Goal: Information Seeking & Learning: Learn about a topic

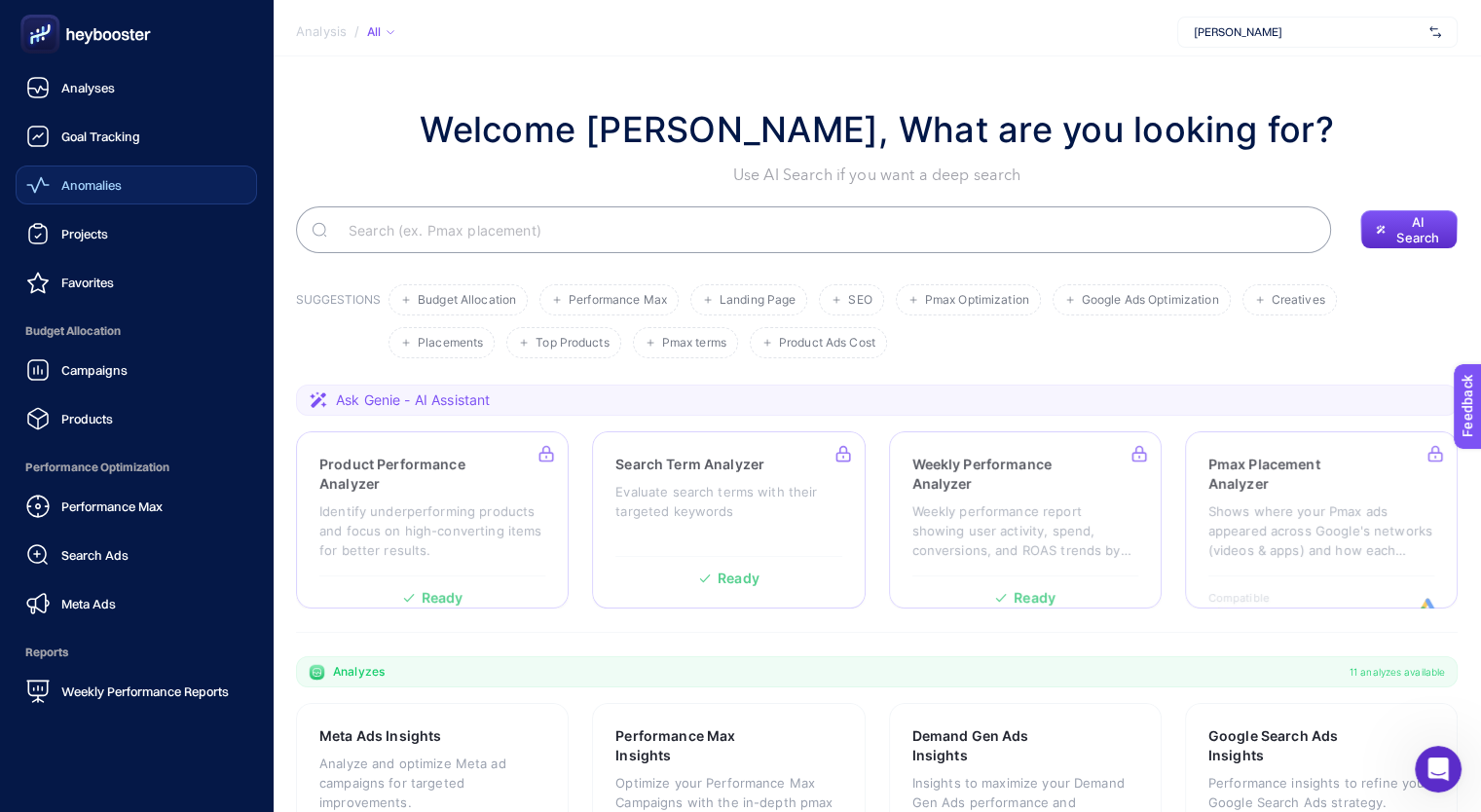
click at [43, 177] on icon at bounding box center [38, 186] width 24 height 24
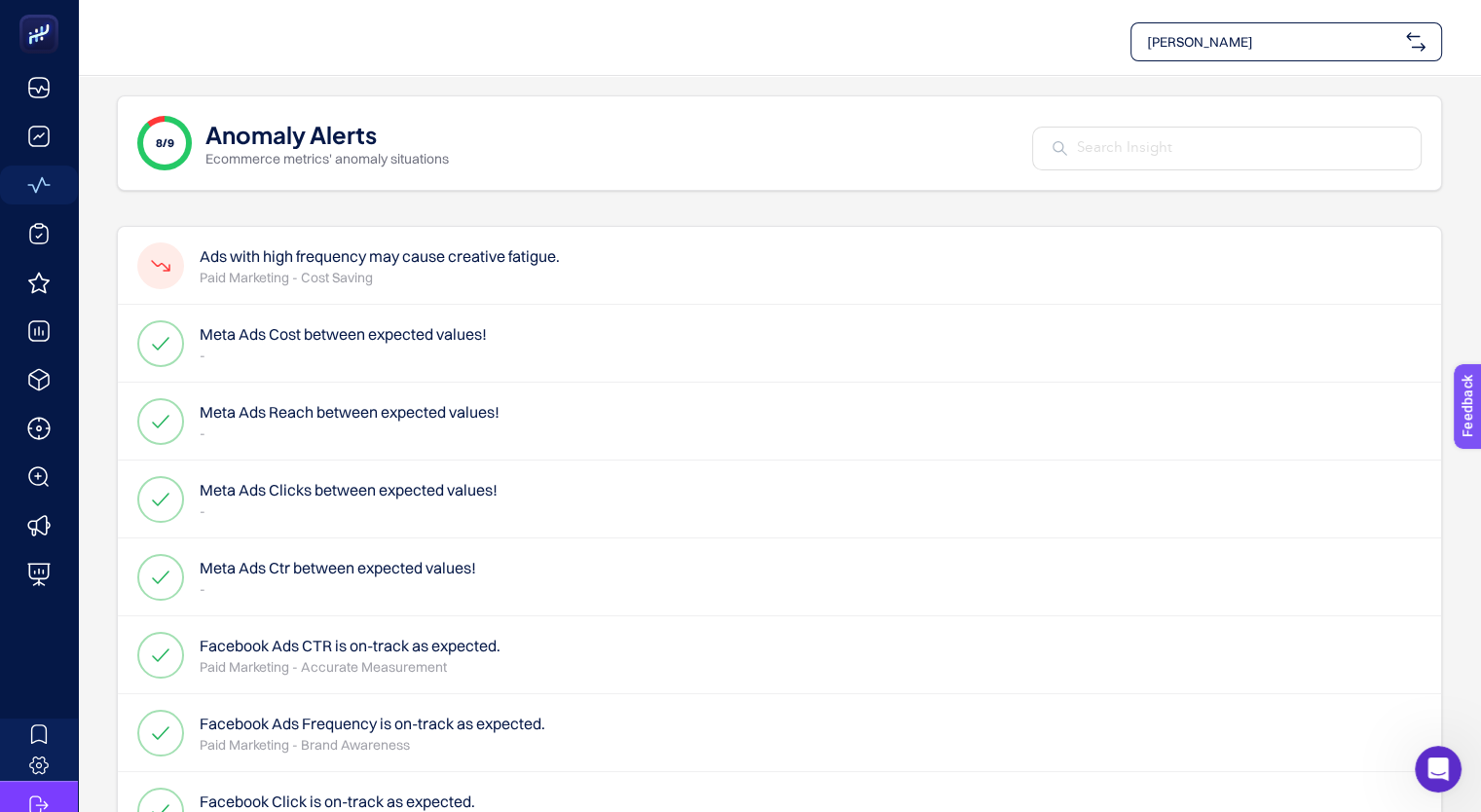
click at [342, 262] on h4 "Ads with high frequency may cause creative fatigue." at bounding box center [379, 256] width 360 height 24
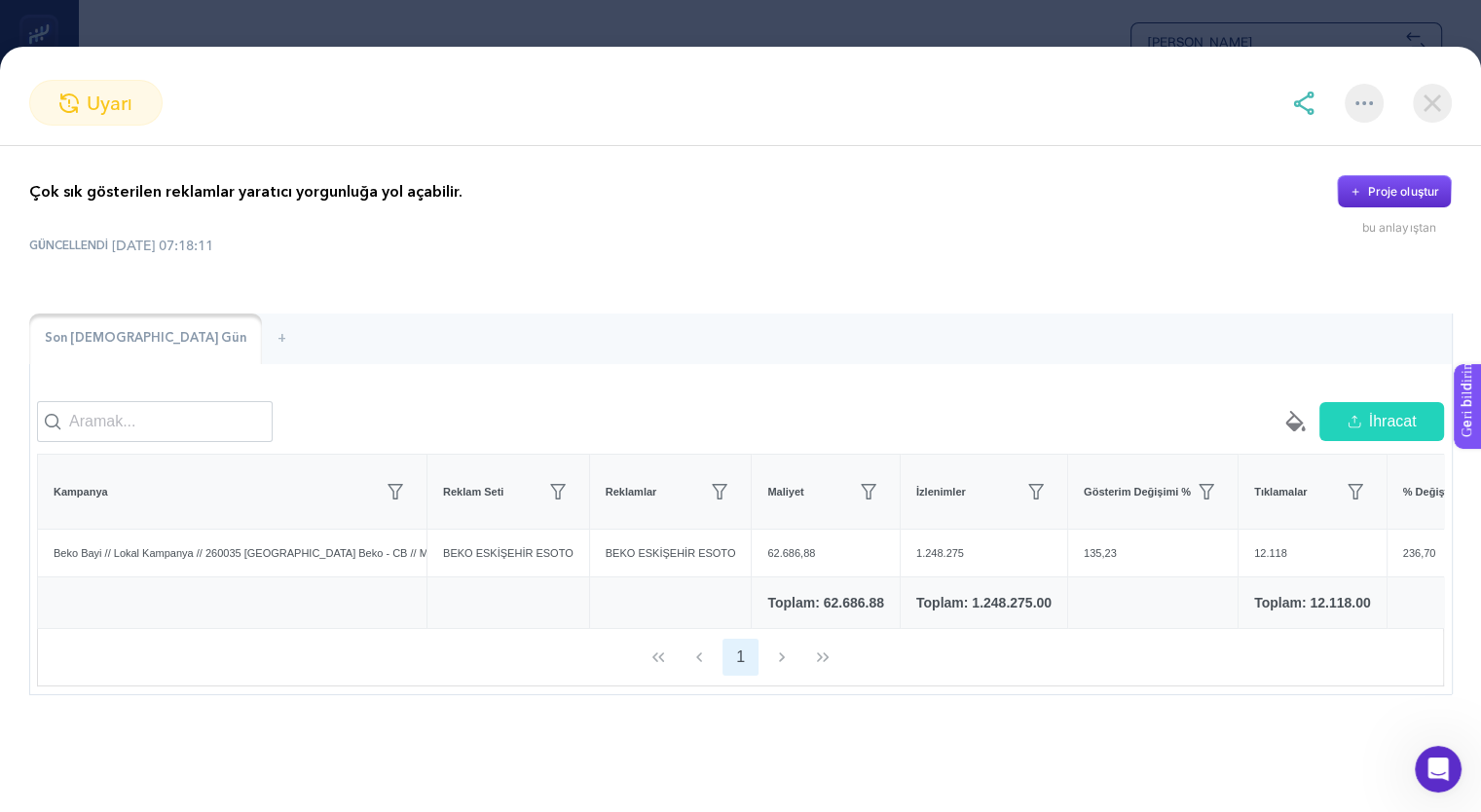
click at [1435, 114] on img at bounding box center [1431, 102] width 39 height 39
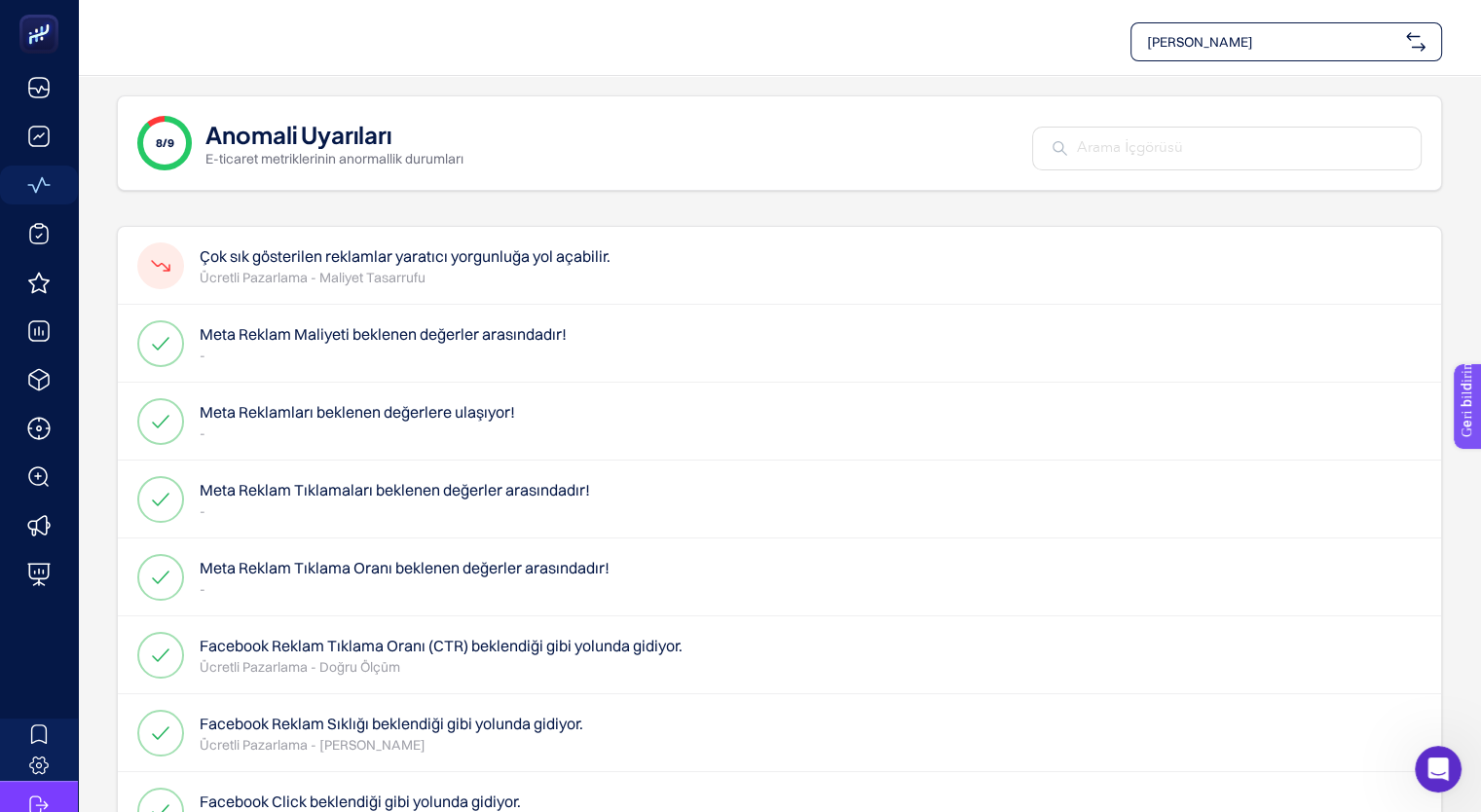
click at [1377, 49] on span "[PERSON_NAME]" at bounding box center [1272, 42] width 251 height 20
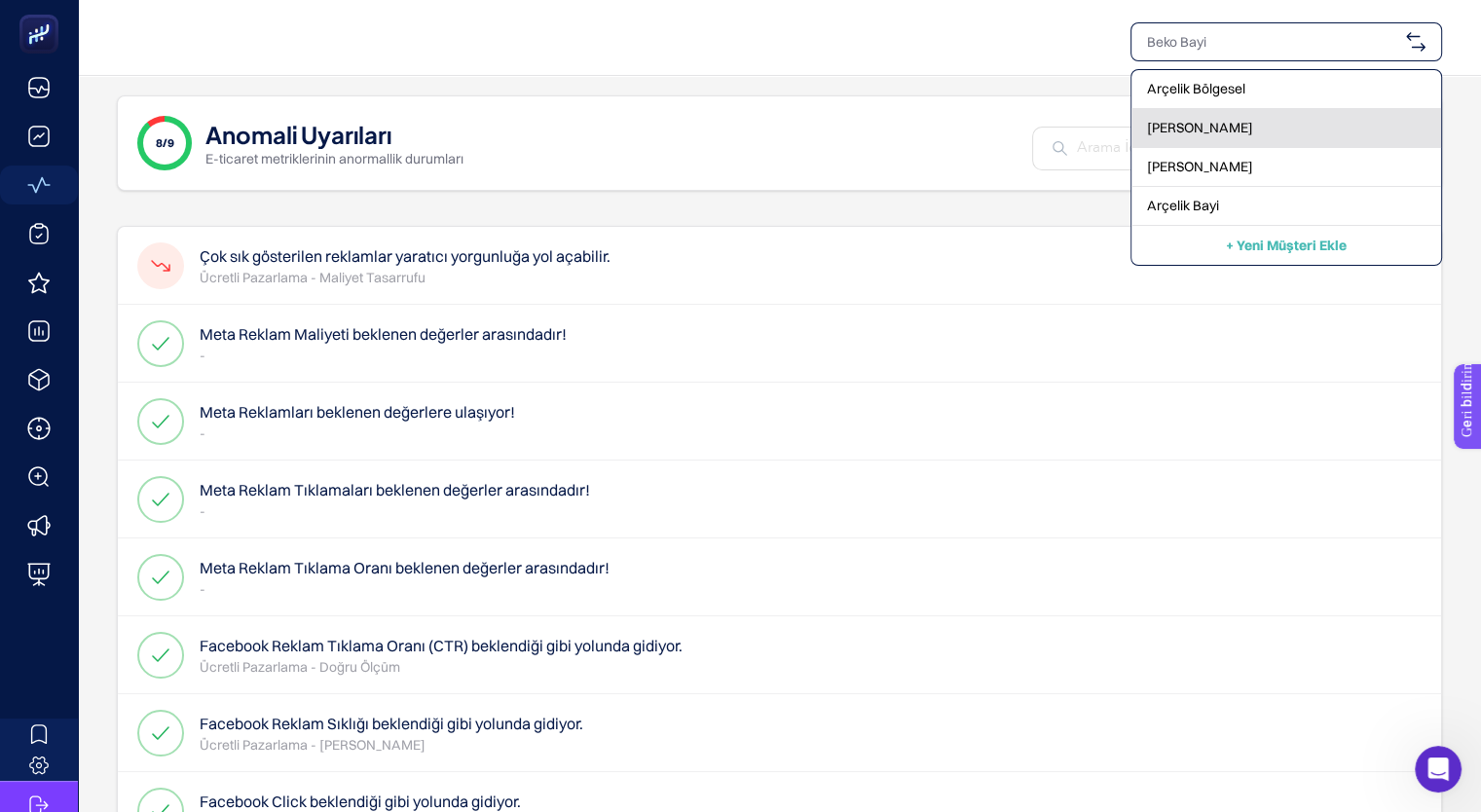
click at [1314, 110] on div "[PERSON_NAME]" at bounding box center [1286, 128] width 310 height 39
